Goal: Navigation & Orientation: Understand site structure

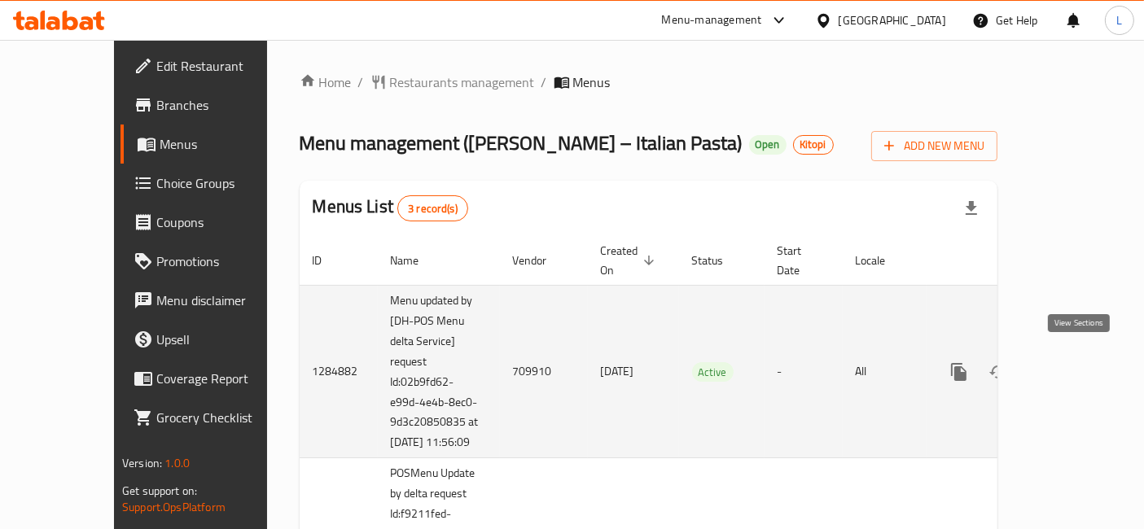
click at [1079, 362] on icon "enhanced table" at bounding box center [1076, 372] width 20 height 20
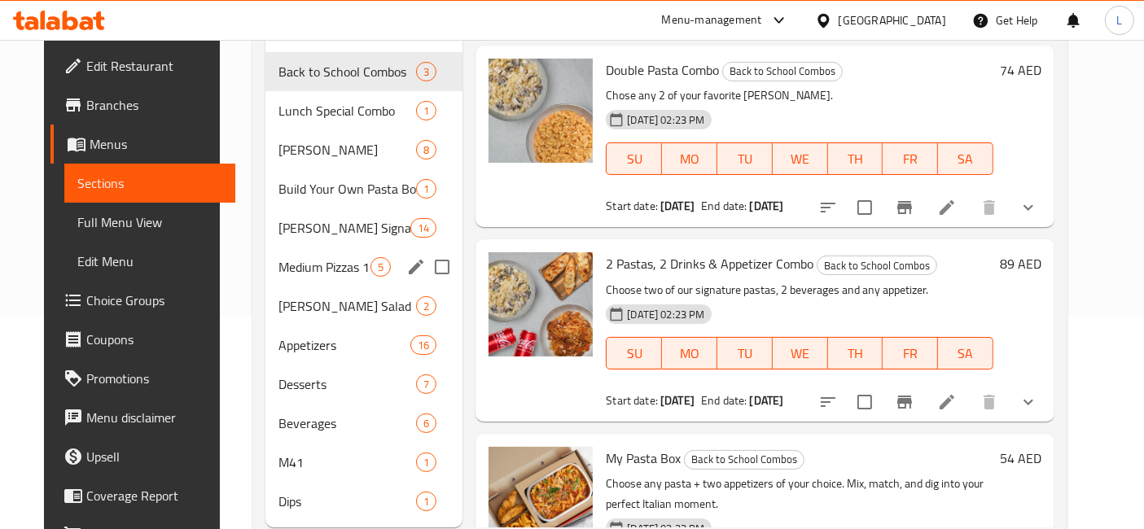
scroll to position [232, 0]
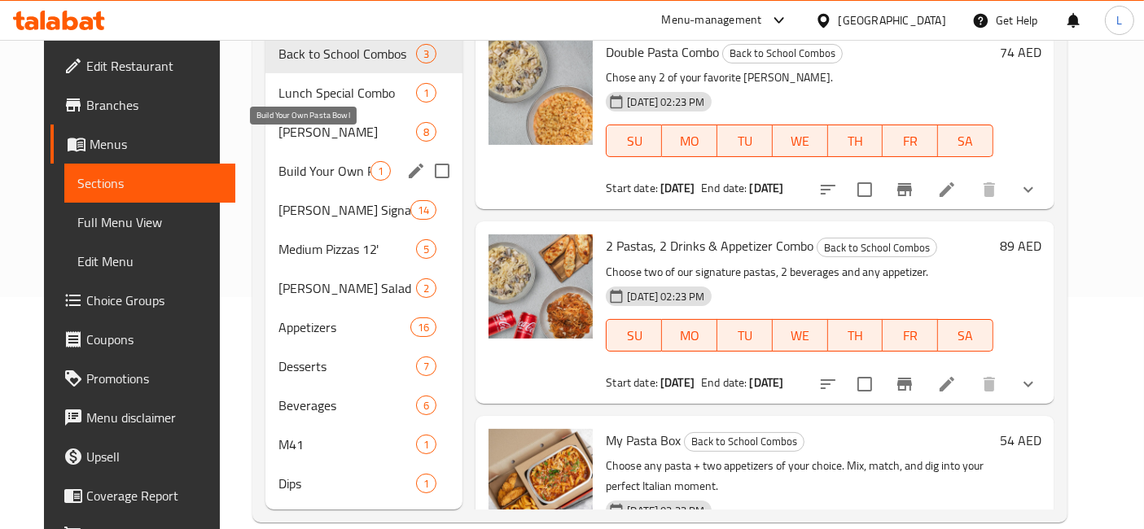
click at [300, 161] on span "Build Your Own Pasta Bowl" at bounding box center [324, 171] width 92 height 20
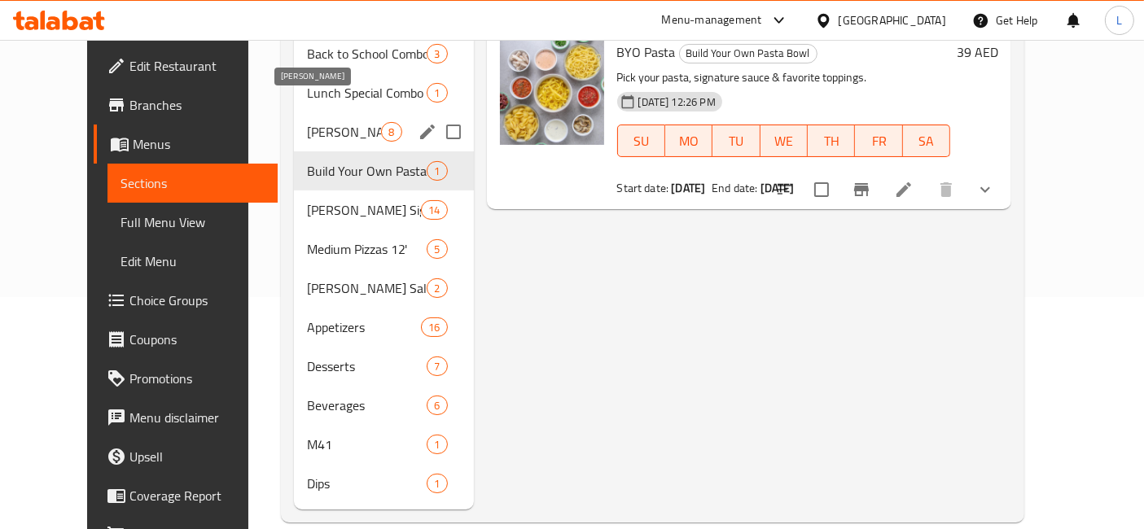
click at [307, 122] on span "Luca Combos" at bounding box center [344, 132] width 74 height 20
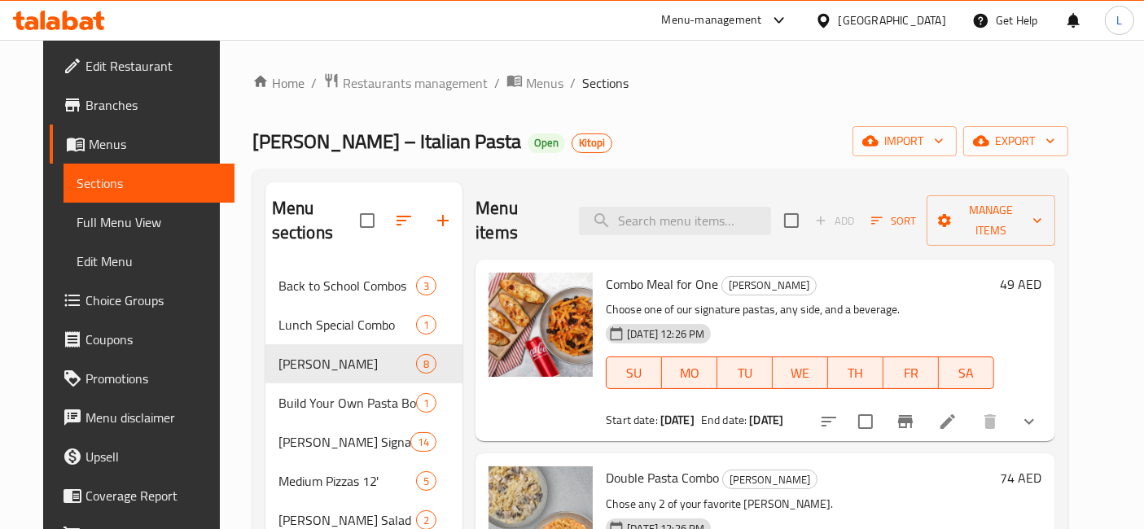
click at [85, 106] on span "Branches" at bounding box center [153, 105] width 136 height 20
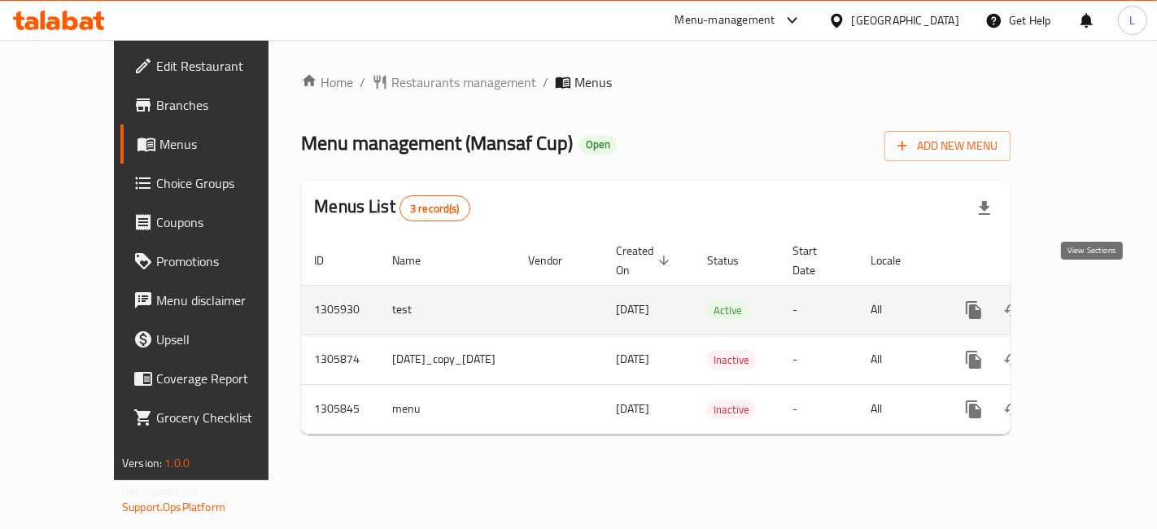
click at [1089, 300] on icon "enhanced table" at bounding box center [1092, 310] width 20 height 20
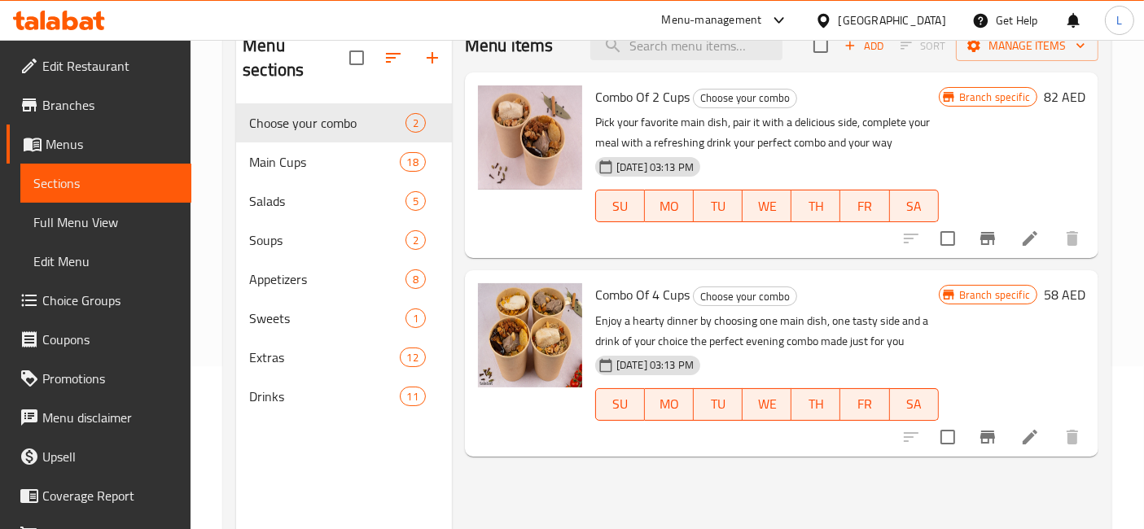
scroll to position [181, 0]
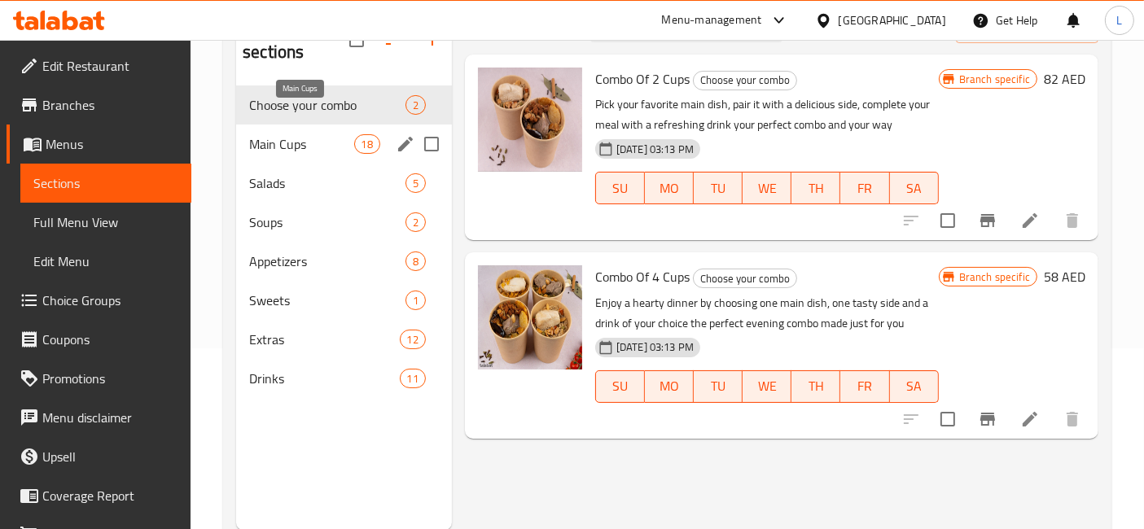
click at [297, 134] on span "Main Cups" at bounding box center [301, 144] width 104 height 20
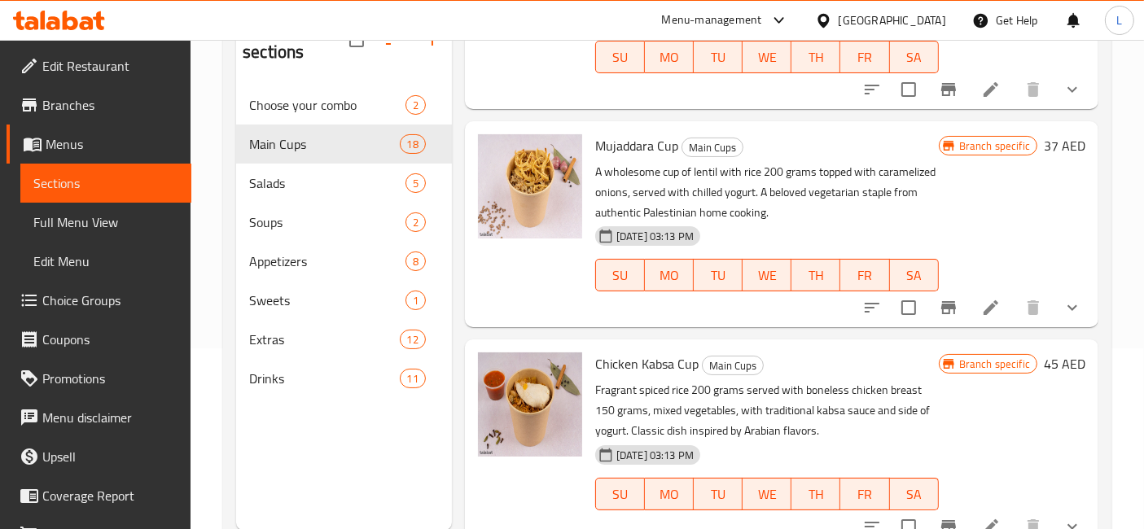
scroll to position [1266, 0]
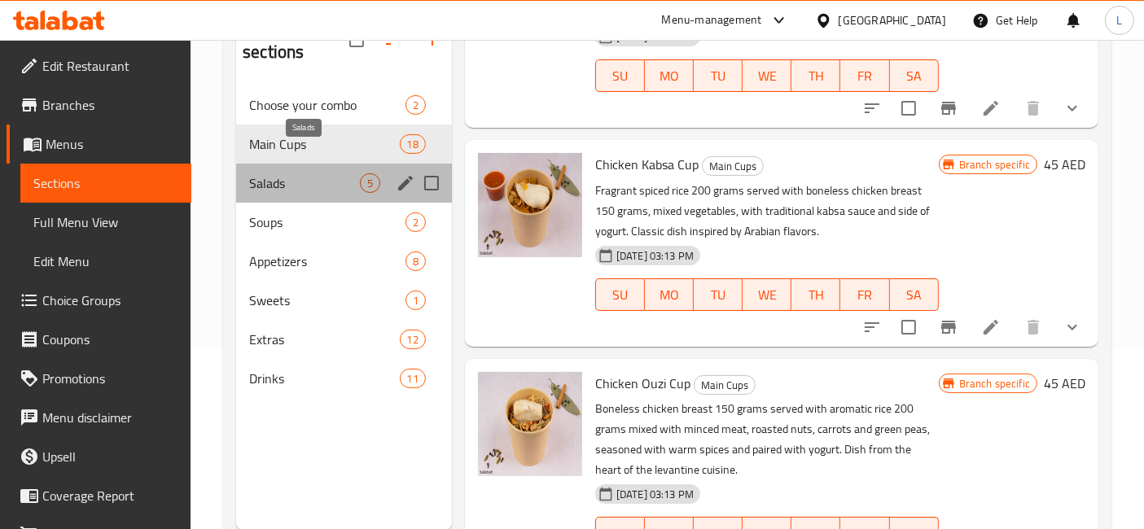
click at [270, 173] on span "Salads" at bounding box center [304, 183] width 111 height 20
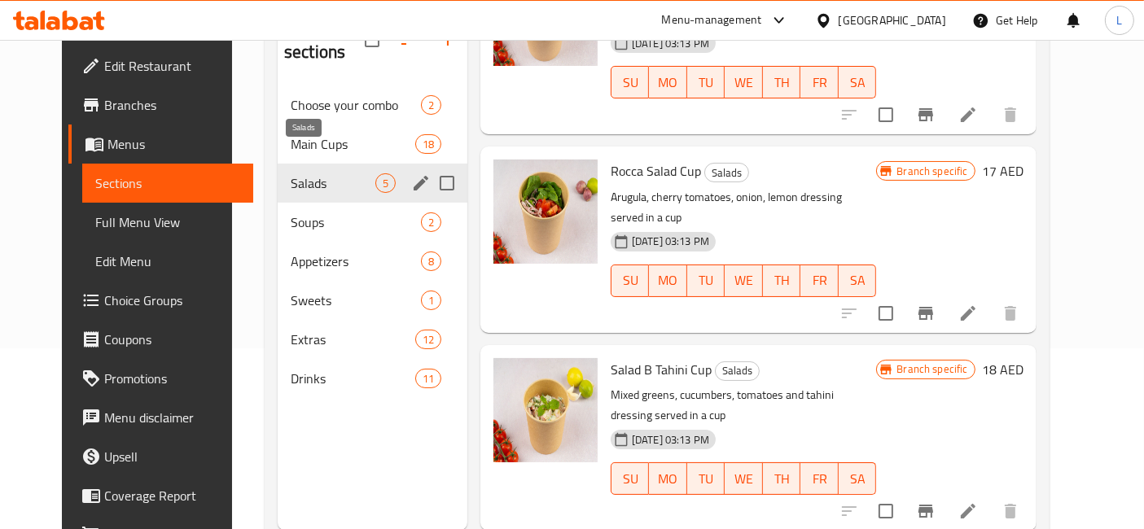
scroll to position [440, 0]
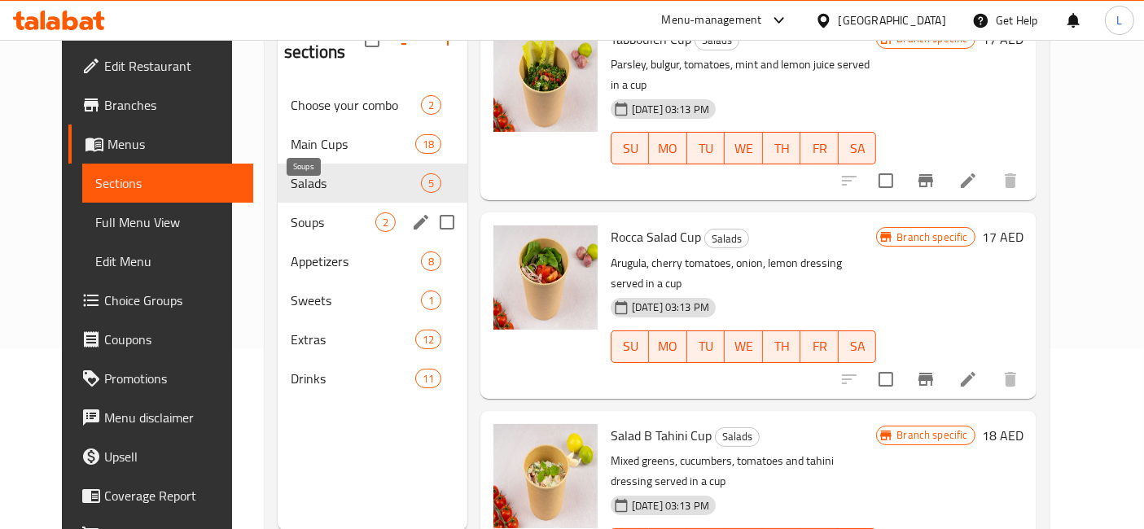
click at [291, 212] on span "Soups" at bounding box center [333, 222] width 85 height 20
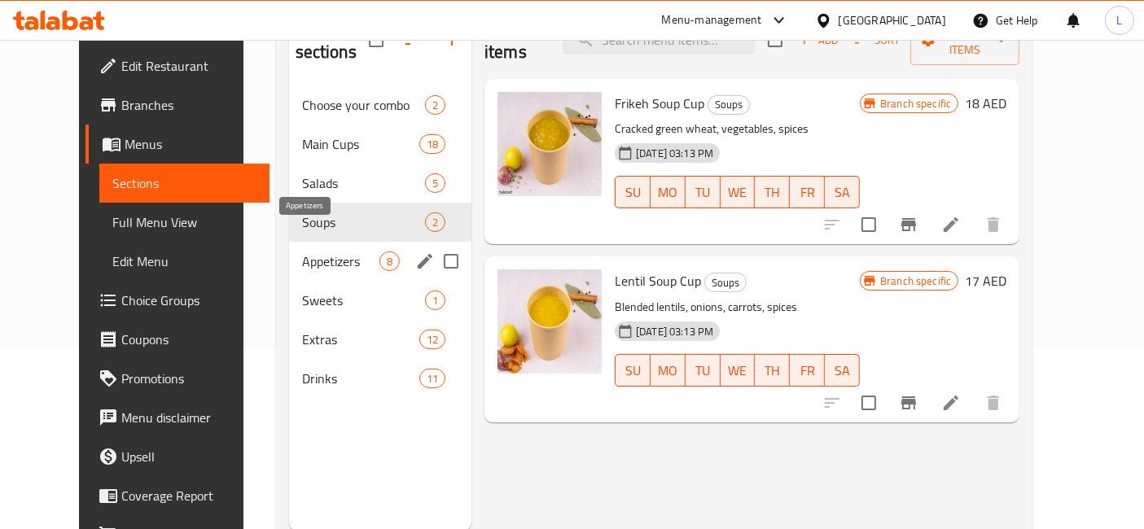
click at [302, 252] on span "Appetizers" at bounding box center [340, 262] width 77 height 20
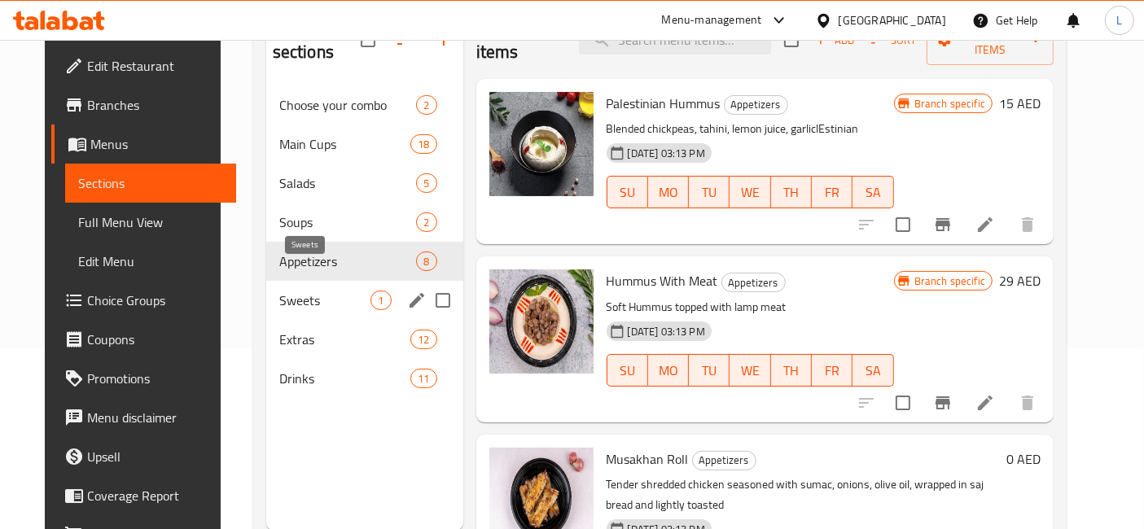
click at [285, 291] on span "Sweets" at bounding box center [325, 301] width 92 height 20
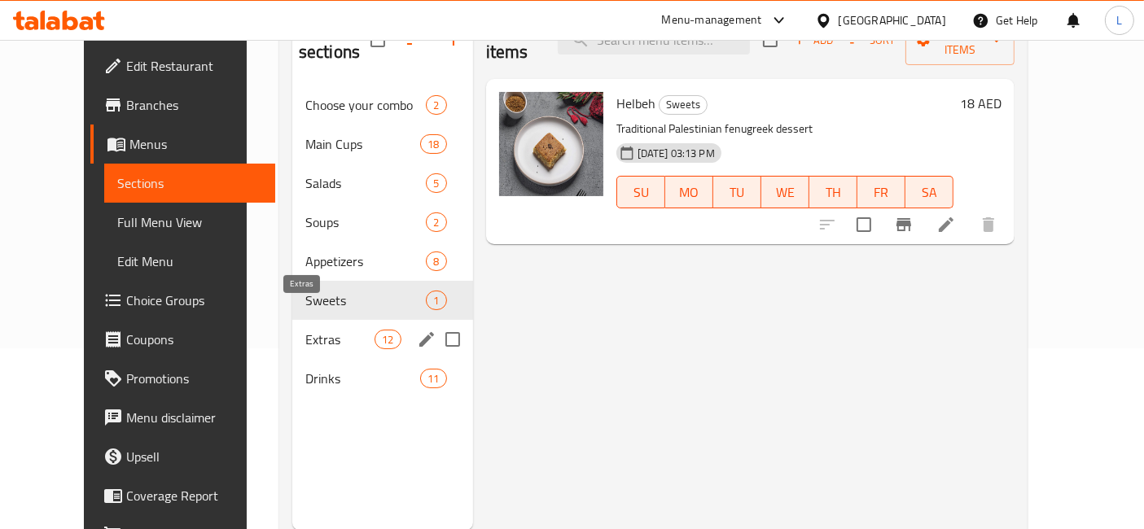
click at [305, 330] on span "Extras" at bounding box center [339, 340] width 69 height 20
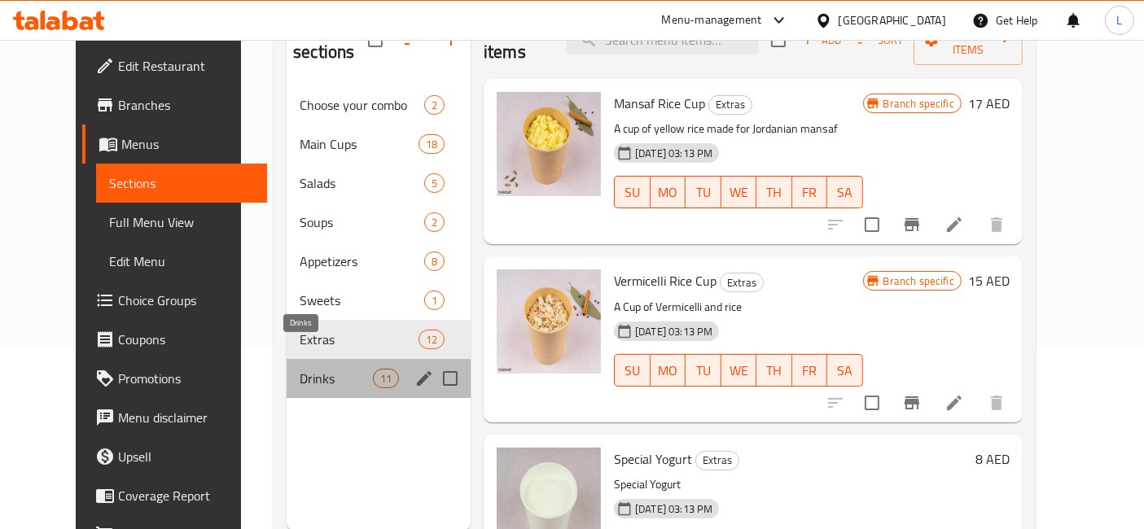
click at [300, 369] on span "Drinks" at bounding box center [336, 379] width 73 height 20
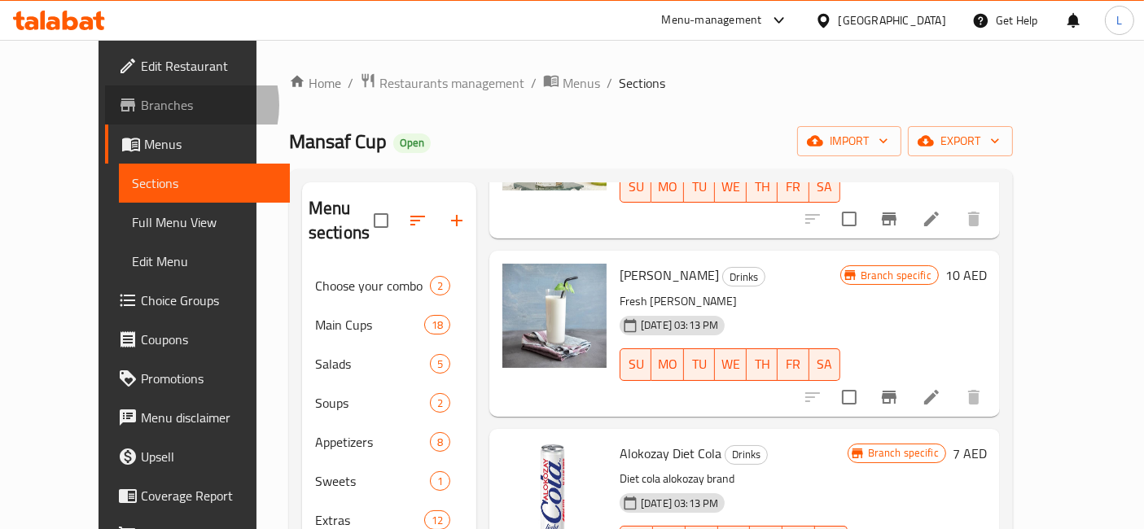
click at [141, 105] on span "Branches" at bounding box center [209, 105] width 136 height 20
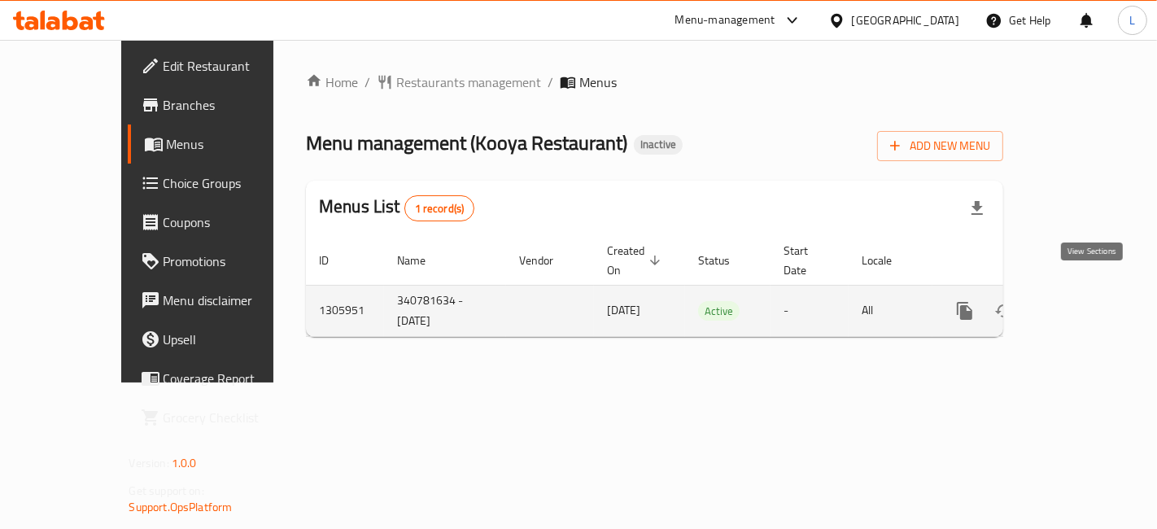
click at [1090, 304] on icon "enhanced table" at bounding box center [1082, 311] width 15 height 15
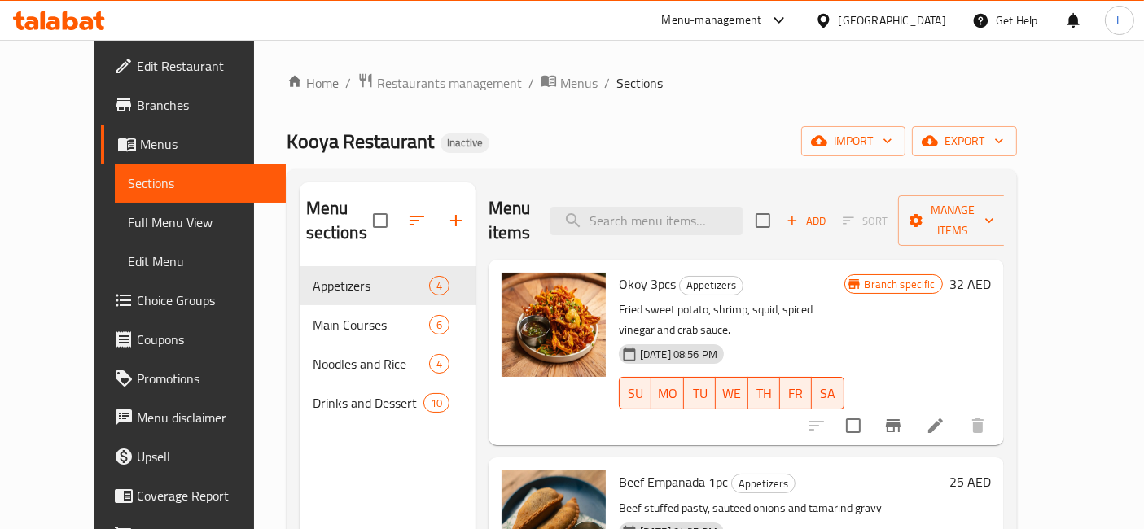
click at [76, 12] on icon at bounding box center [59, 21] width 92 height 20
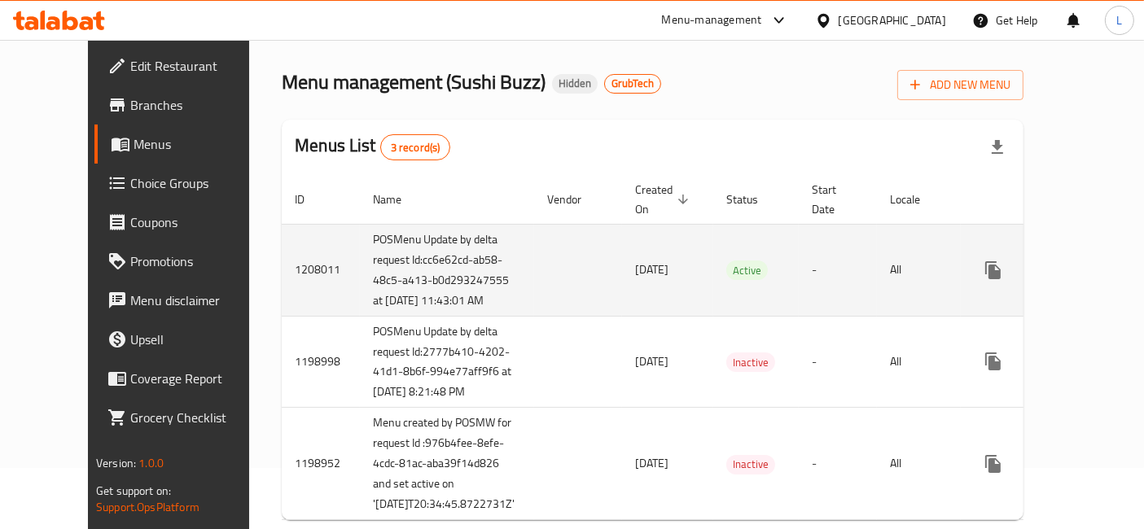
scroll to position [60, 0]
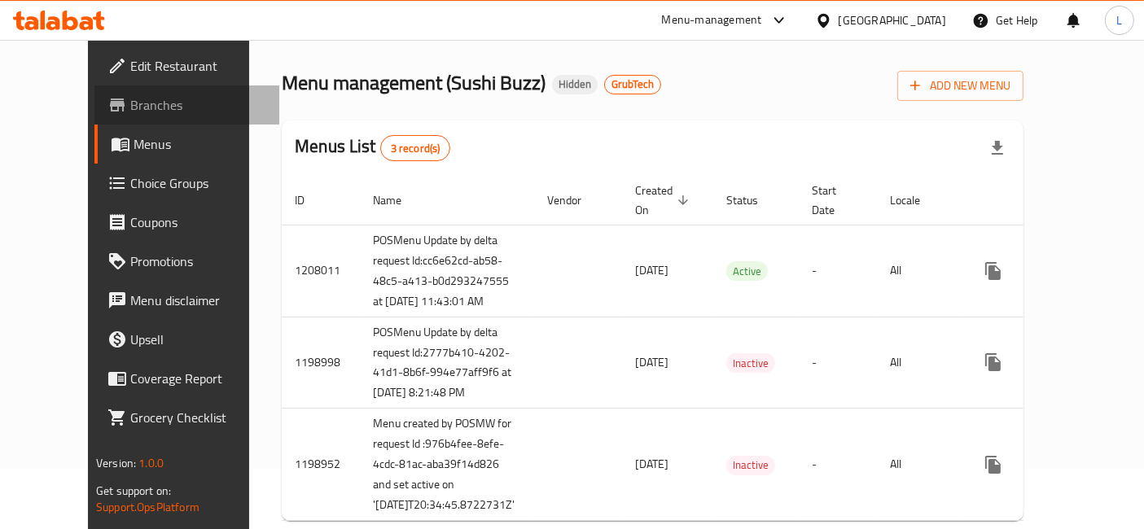
click at [130, 102] on span "Branches" at bounding box center [198, 105] width 136 height 20
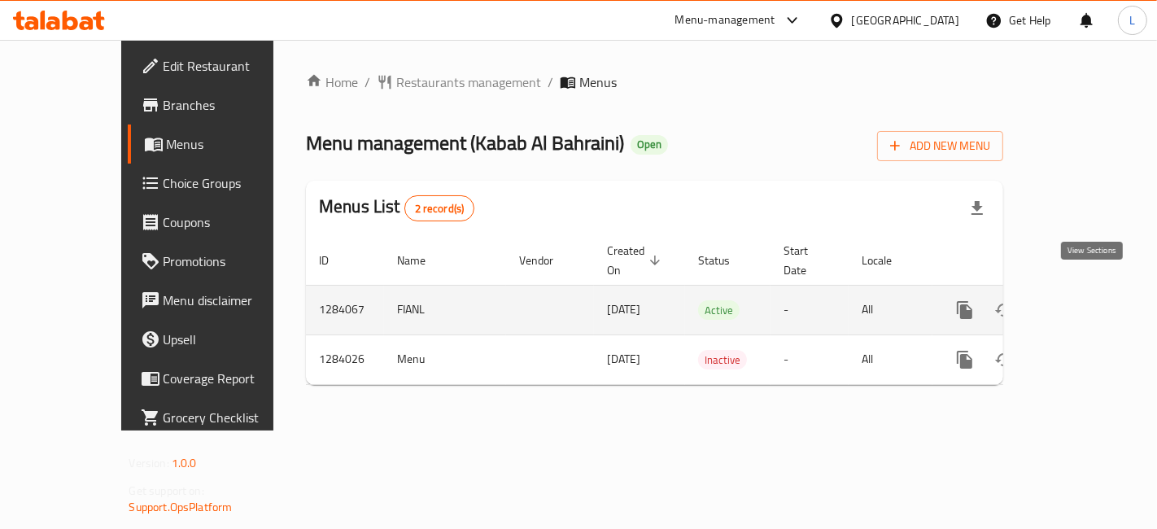
click at [1086, 300] on icon "enhanced table" at bounding box center [1083, 310] width 20 height 20
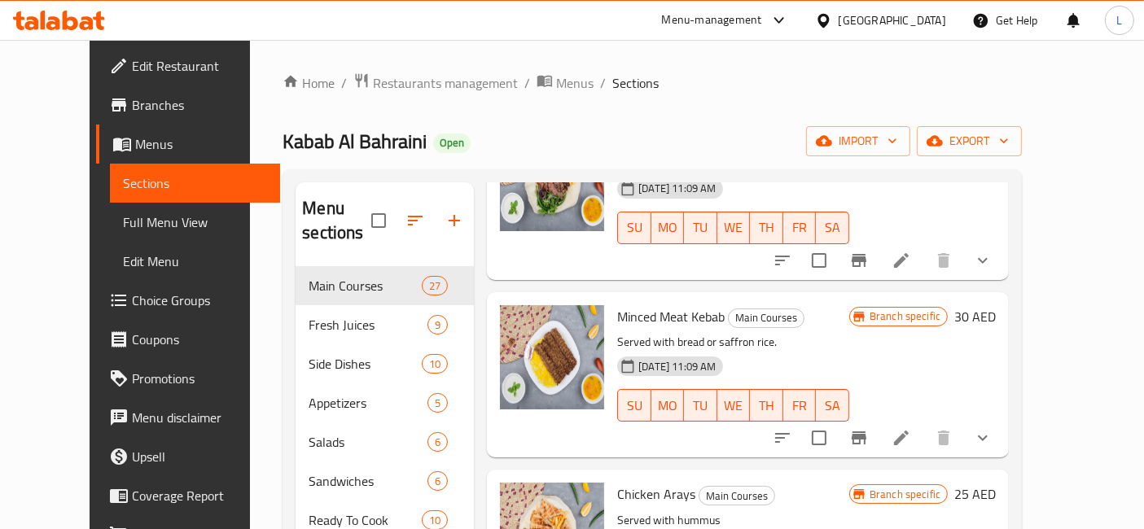
scroll to position [3527, 0]
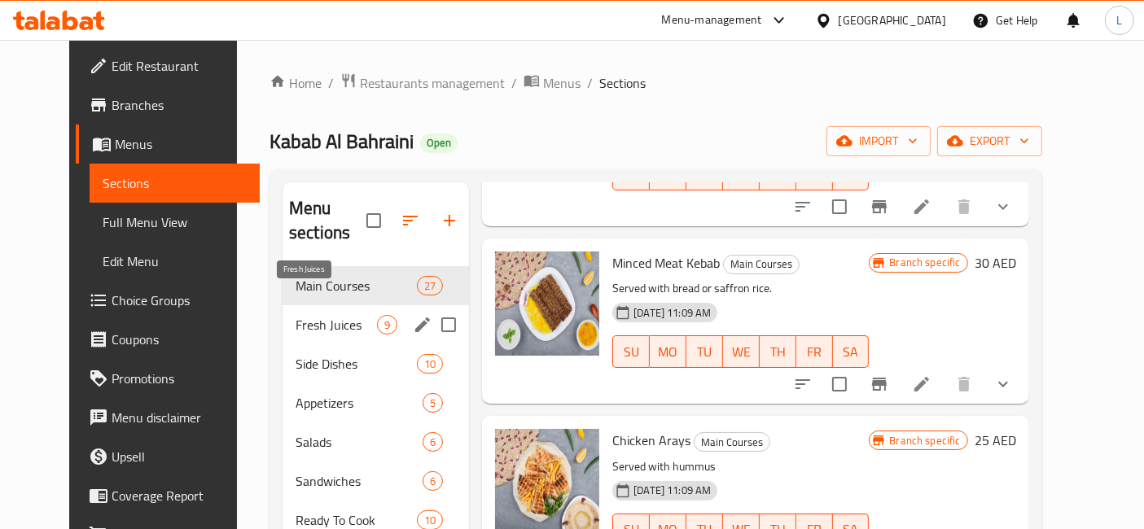
click at [295, 315] on span "Fresh Juices" at bounding box center [335, 325] width 81 height 20
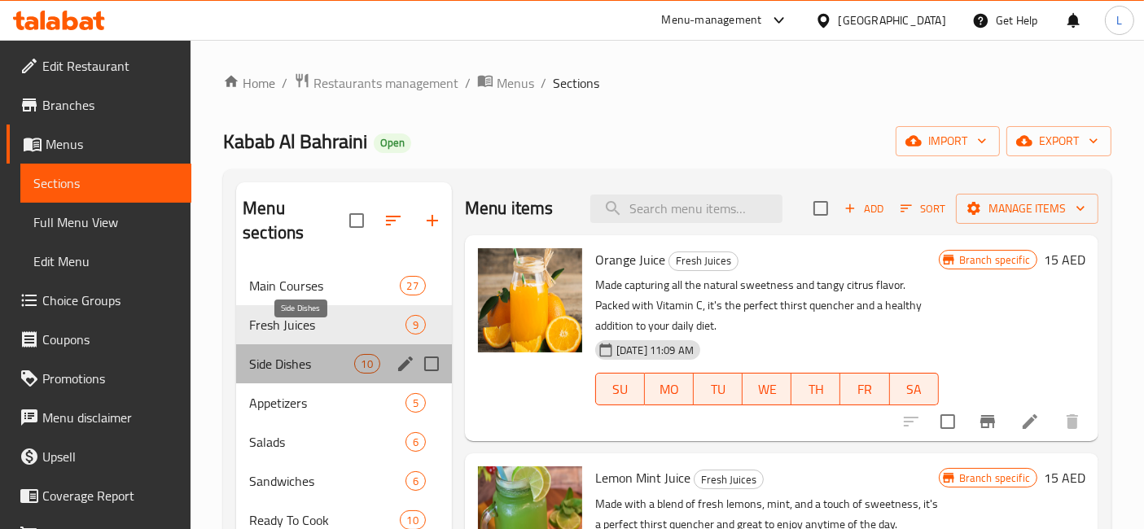
click at [282, 354] on span "Side Dishes" at bounding box center [301, 364] width 104 height 20
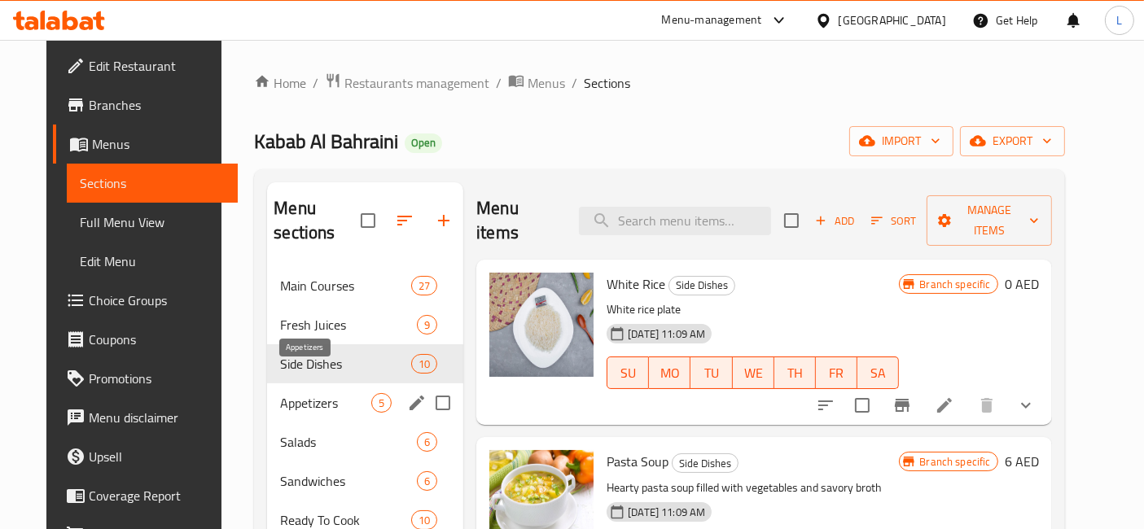
click at [280, 393] on span "Appetizers" at bounding box center [325, 403] width 91 height 20
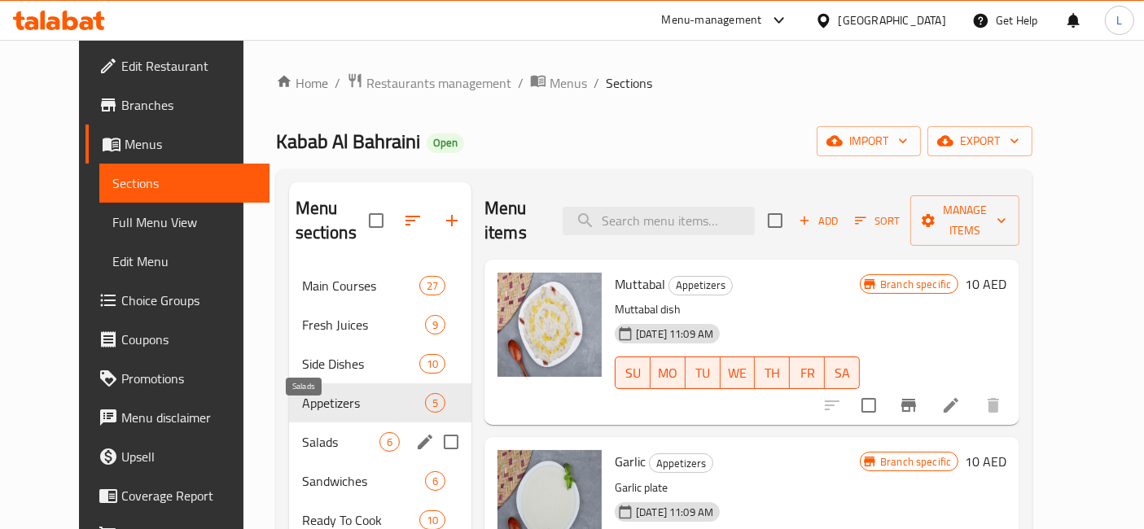
click at [302, 432] on span "Salads" at bounding box center [340, 442] width 77 height 20
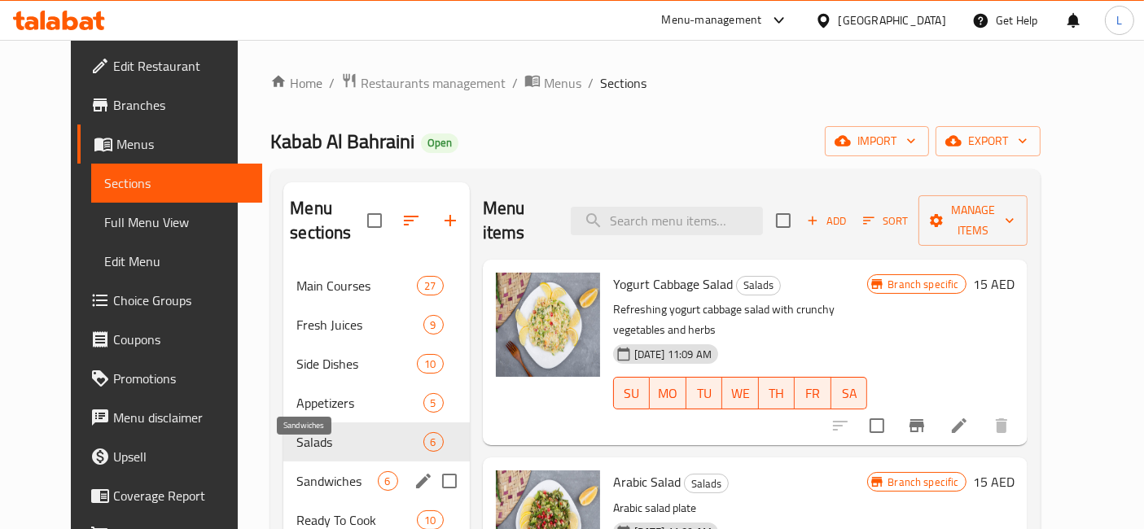
click at [296, 471] on span "Sandwiches" at bounding box center [336, 481] width 81 height 20
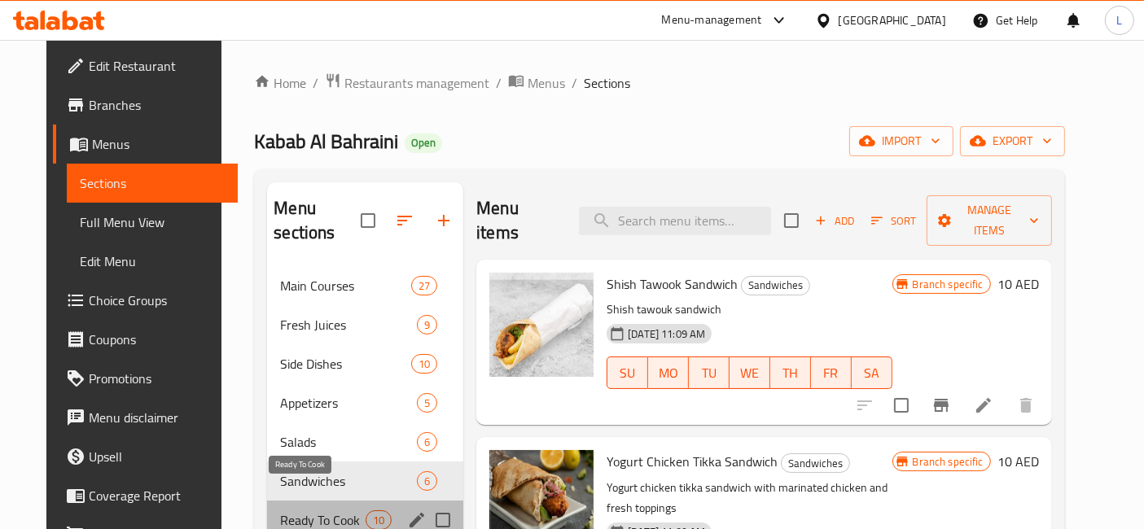
click at [284, 510] on span "Ready To Cook" at bounding box center [322, 520] width 85 height 20
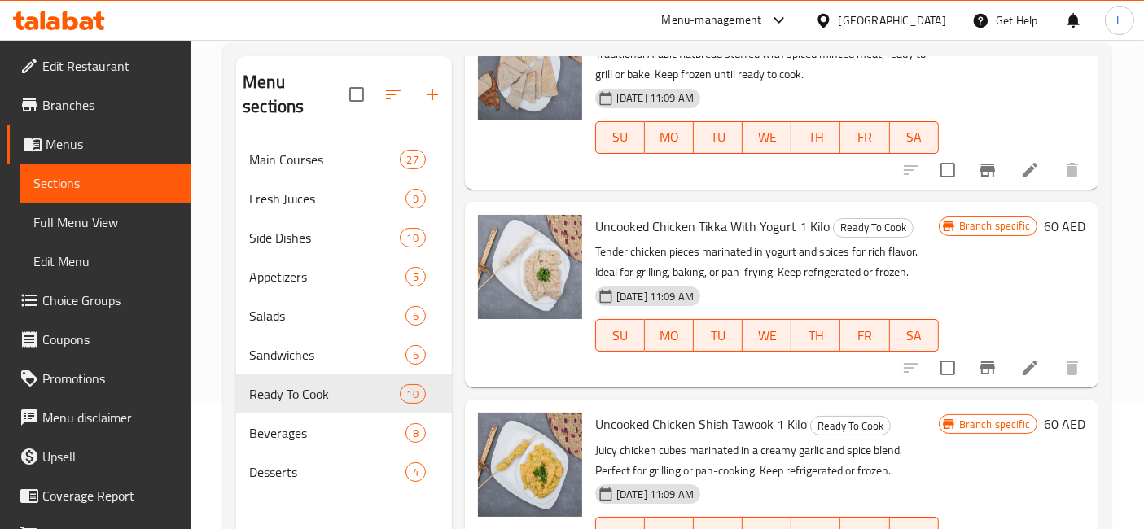
scroll to position [227, 0]
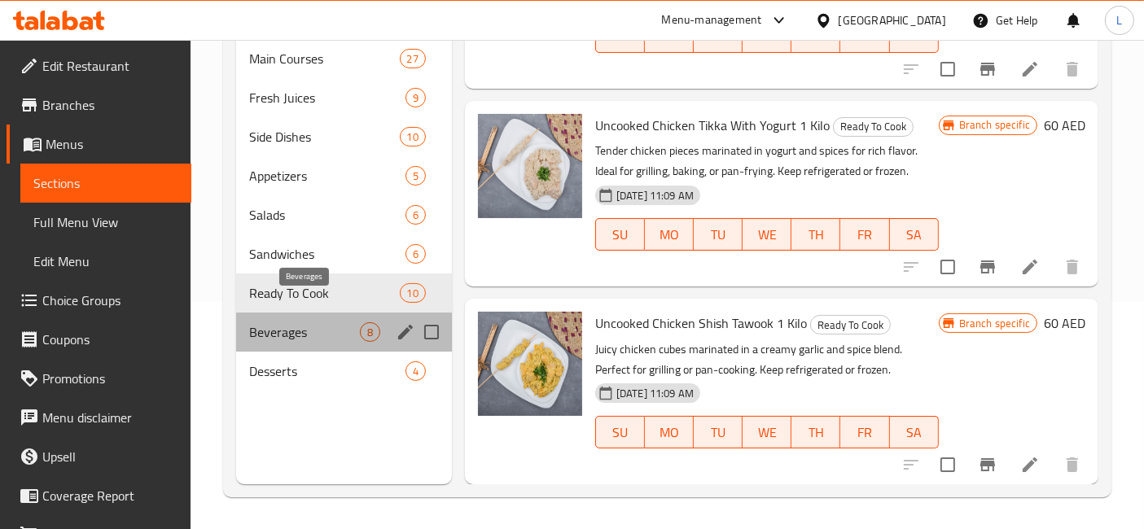
click at [297, 322] on span "Beverages" at bounding box center [304, 332] width 111 height 20
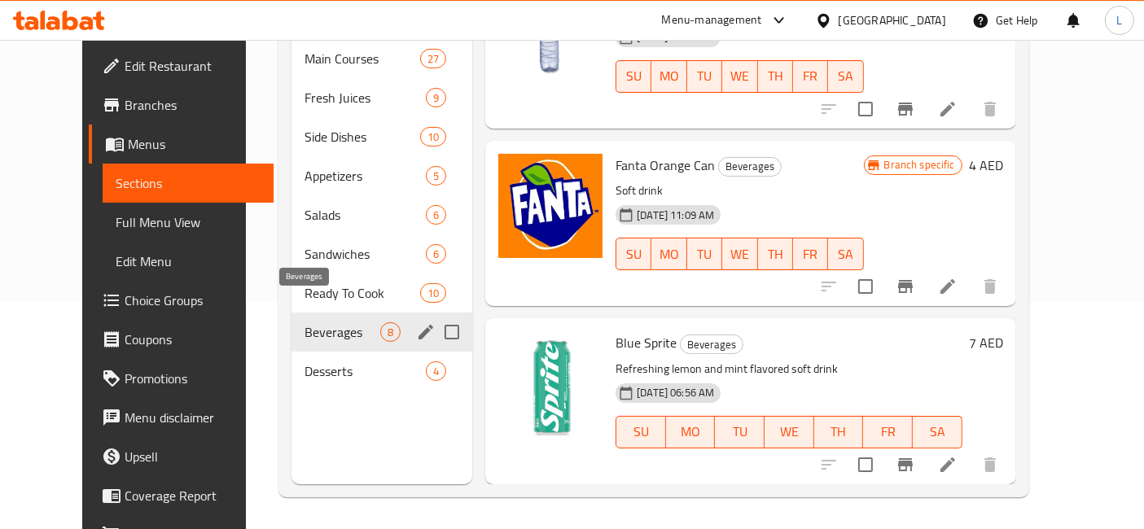
scroll to position [933, 0]
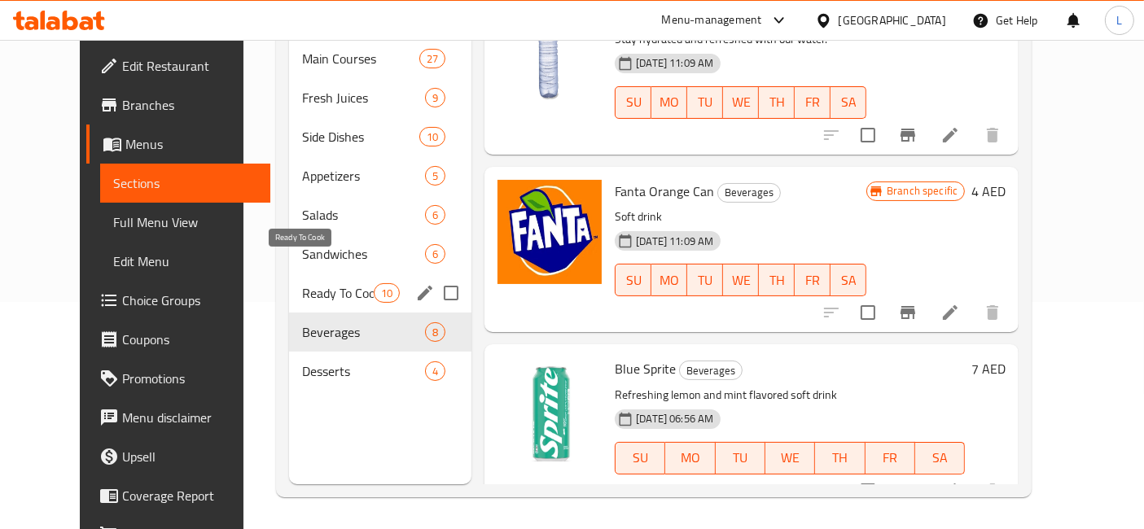
click at [302, 283] on span "Ready To Cook" at bounding box center [338, 293] width 72 height 20
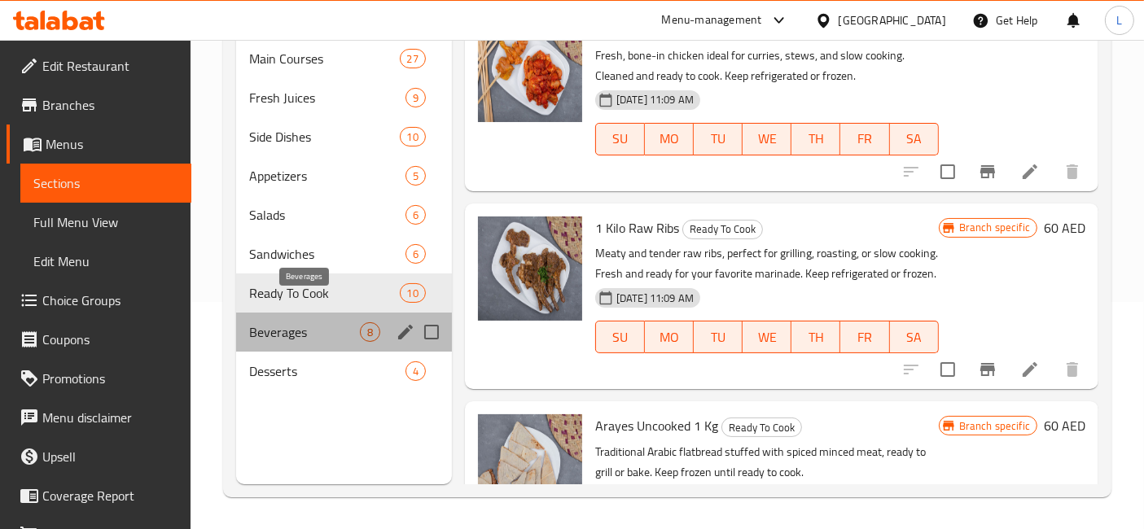
click at [288, 322] on span "Beverages" at bounding box center [304, 332] width 111 height 20
